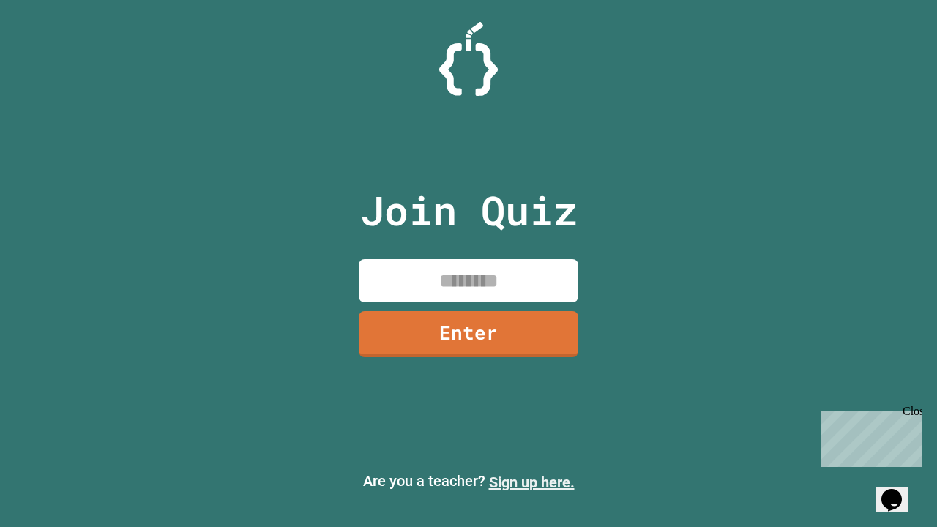
click at [531, 482] on link "Sign up here." at bounding box center [532, 482] width 86 height 18
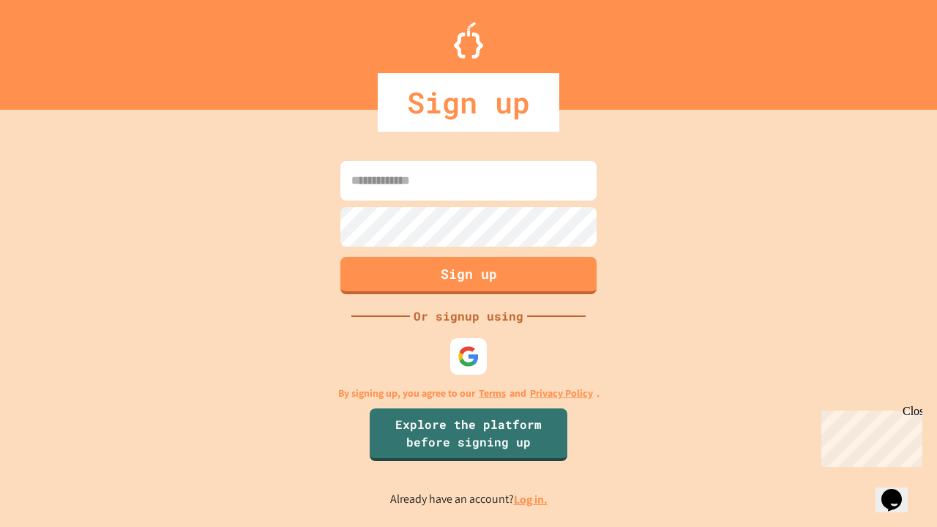
click at [531, 499] on link "Log in." at bounding box center [531, 499] width 34 height 15
